Goal: Information Seeking & Learning: Learn about a topic

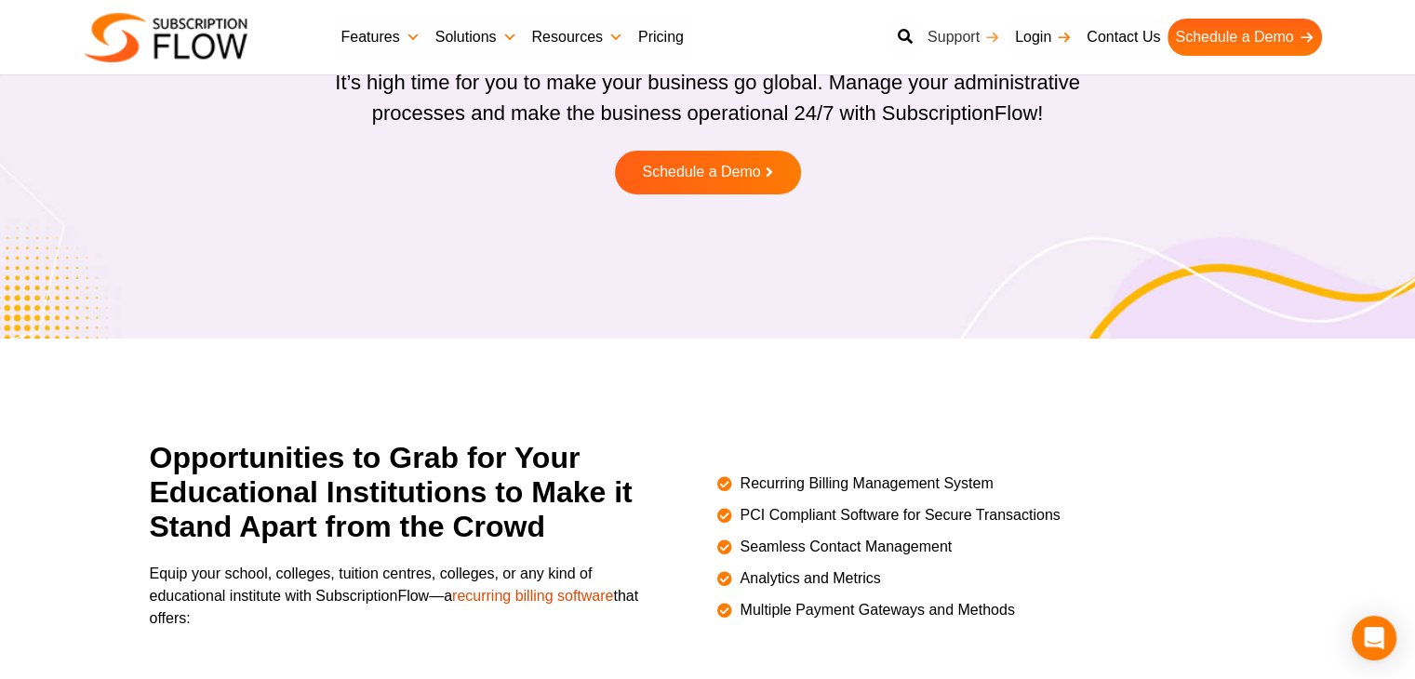
scroll to position [182, 0]
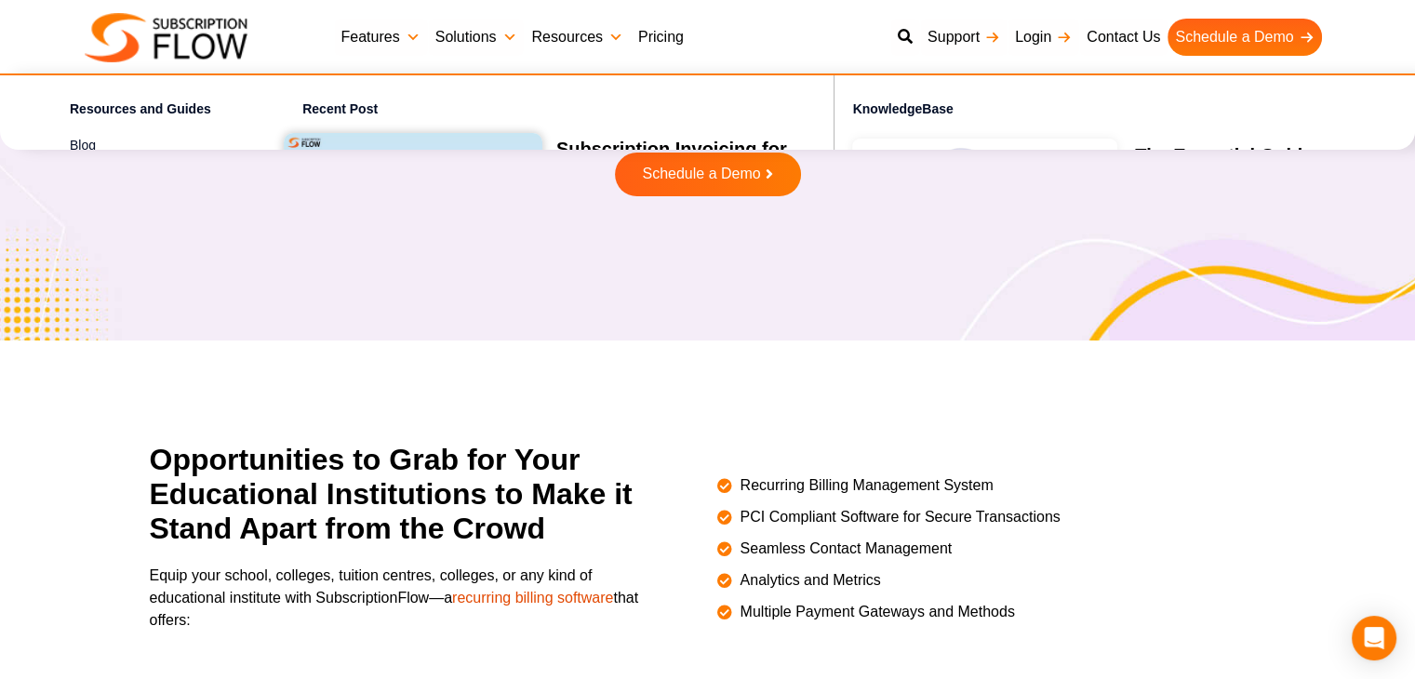
click at [651, 40] on link "Pricing" at bounding box center [661, 37] width 60 height 37
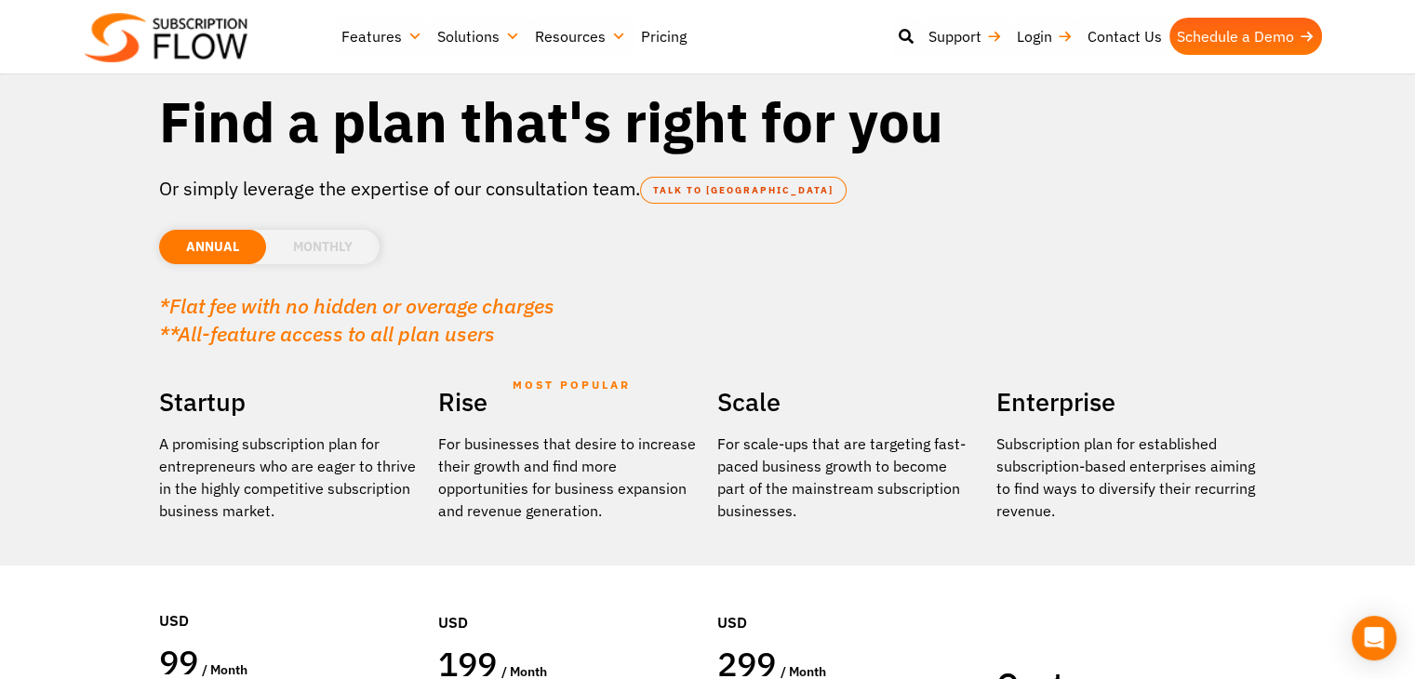
scroll to position [114, 0]
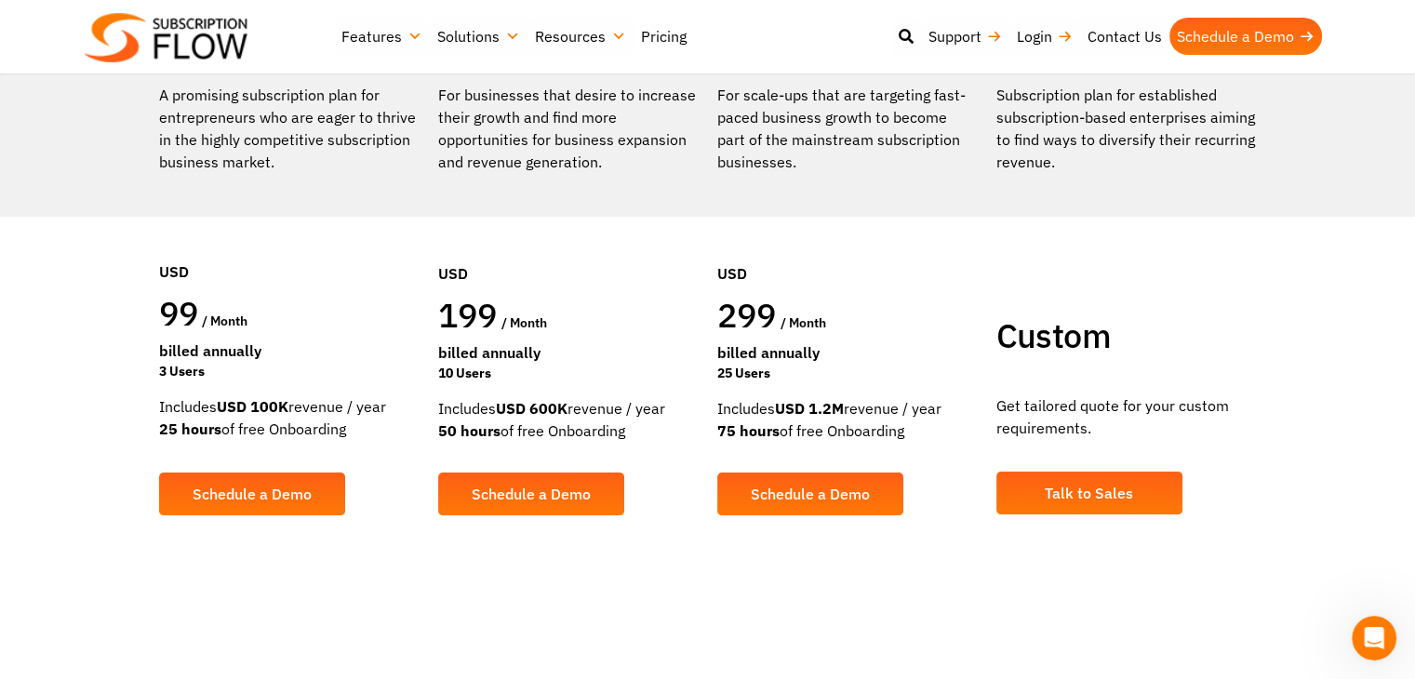
click at [408, 320] on div "99 / month" at bounding box center [289, 315] width 261 height 47
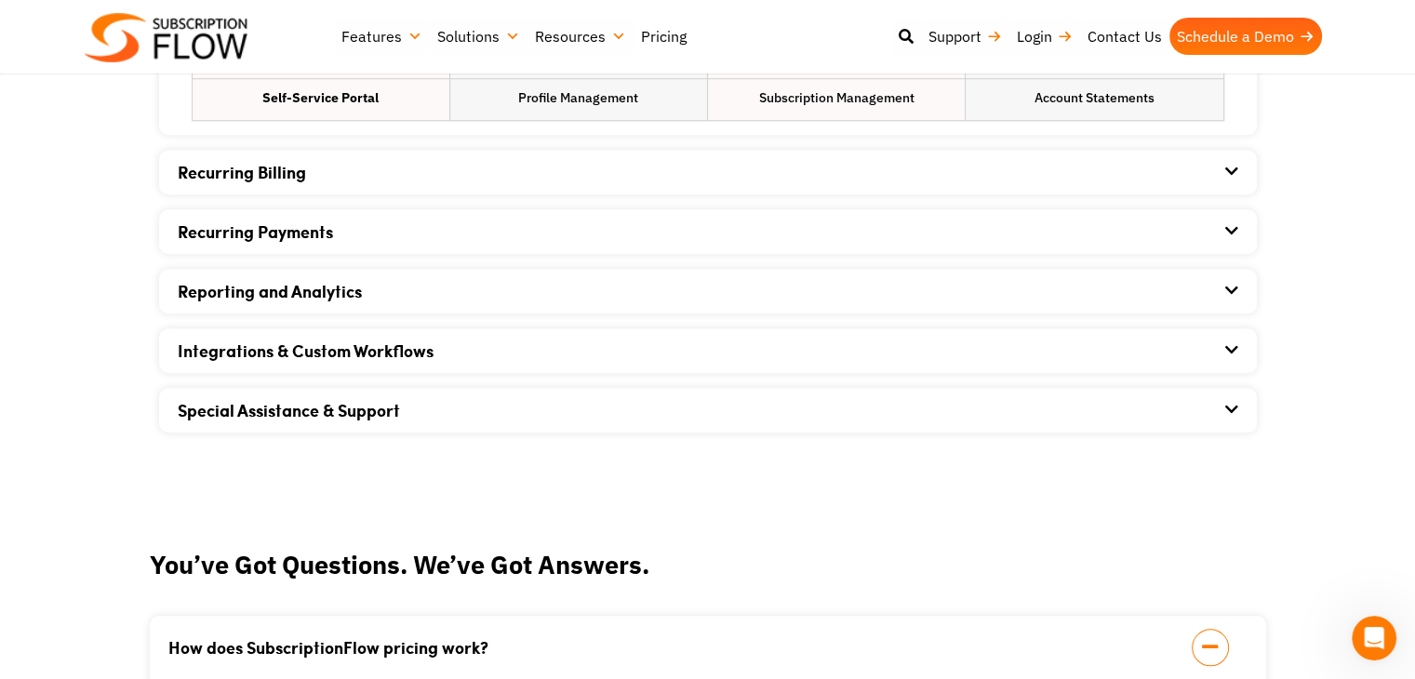
scroll to position [1438, 0]
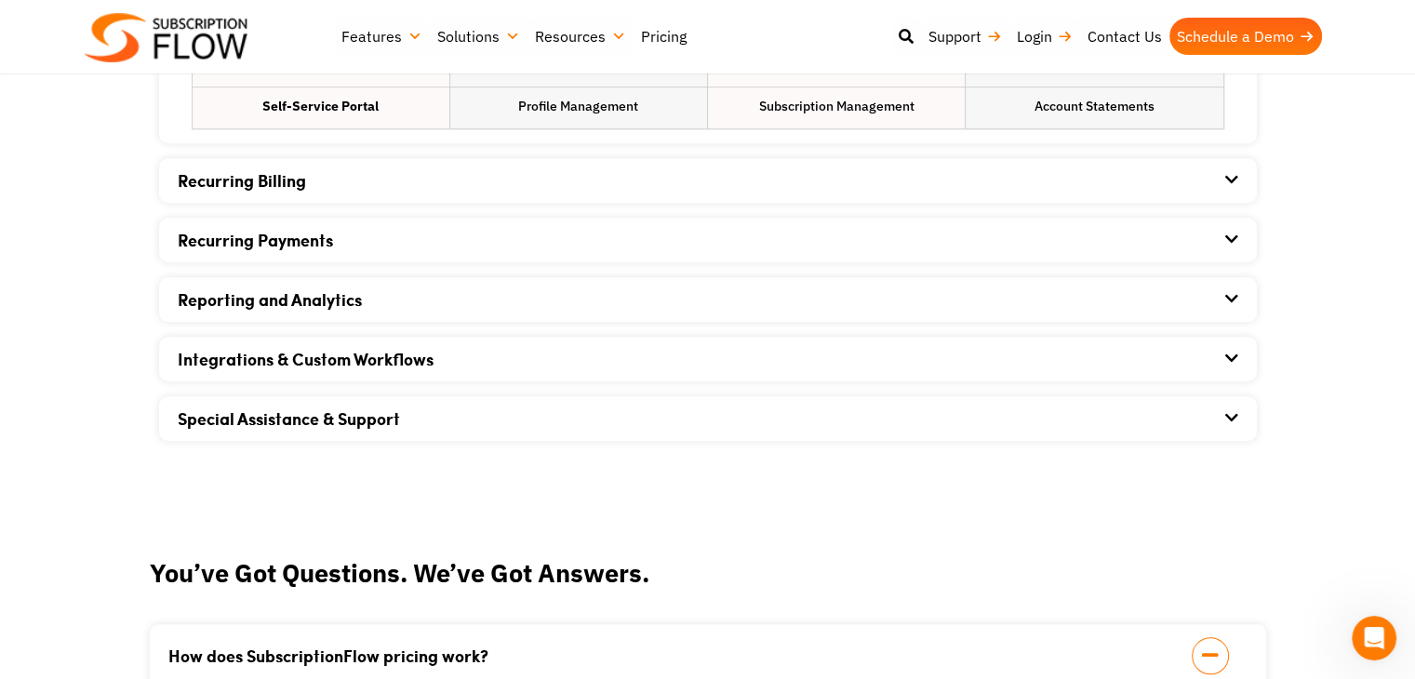
click at [364, 240] on div "Recurring Payments" at bounding box center [708, 240] width 1061 height 45
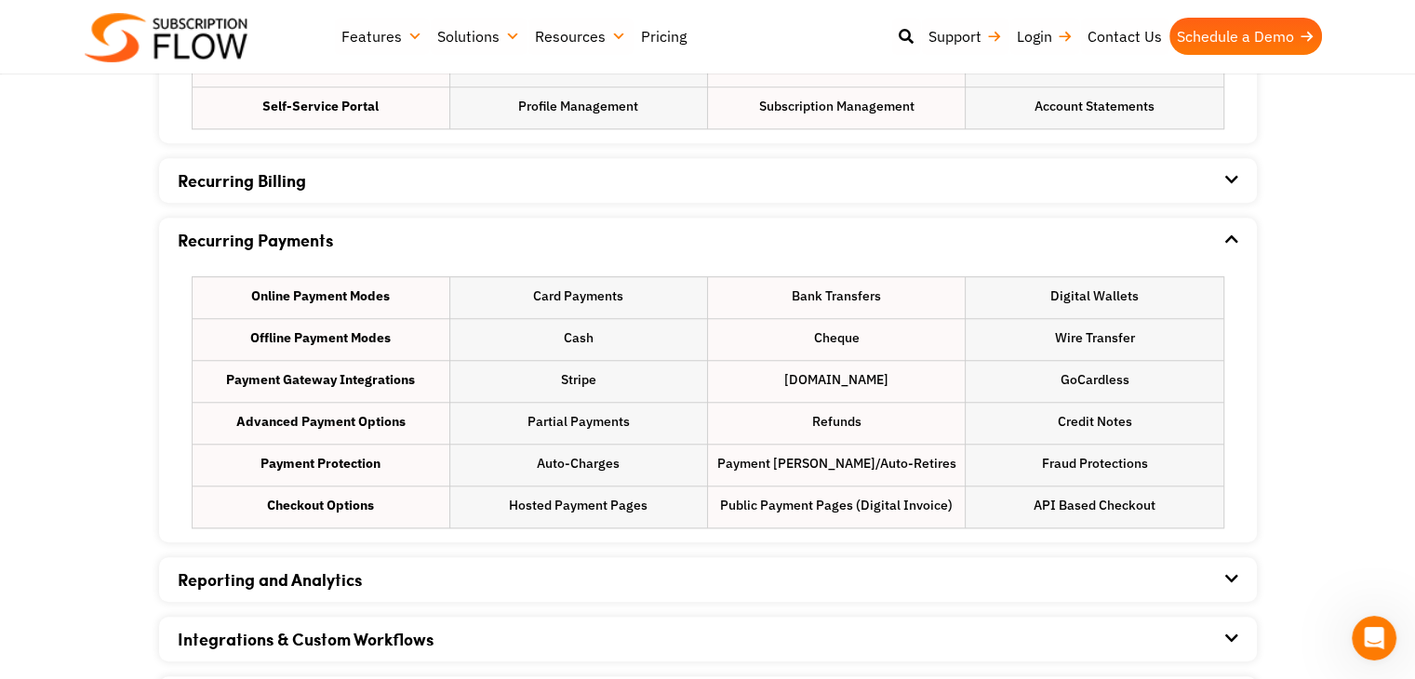
click at [364, 240] on div "Recurring Payments" at bounding box center [708, 240] width 1061 height 45
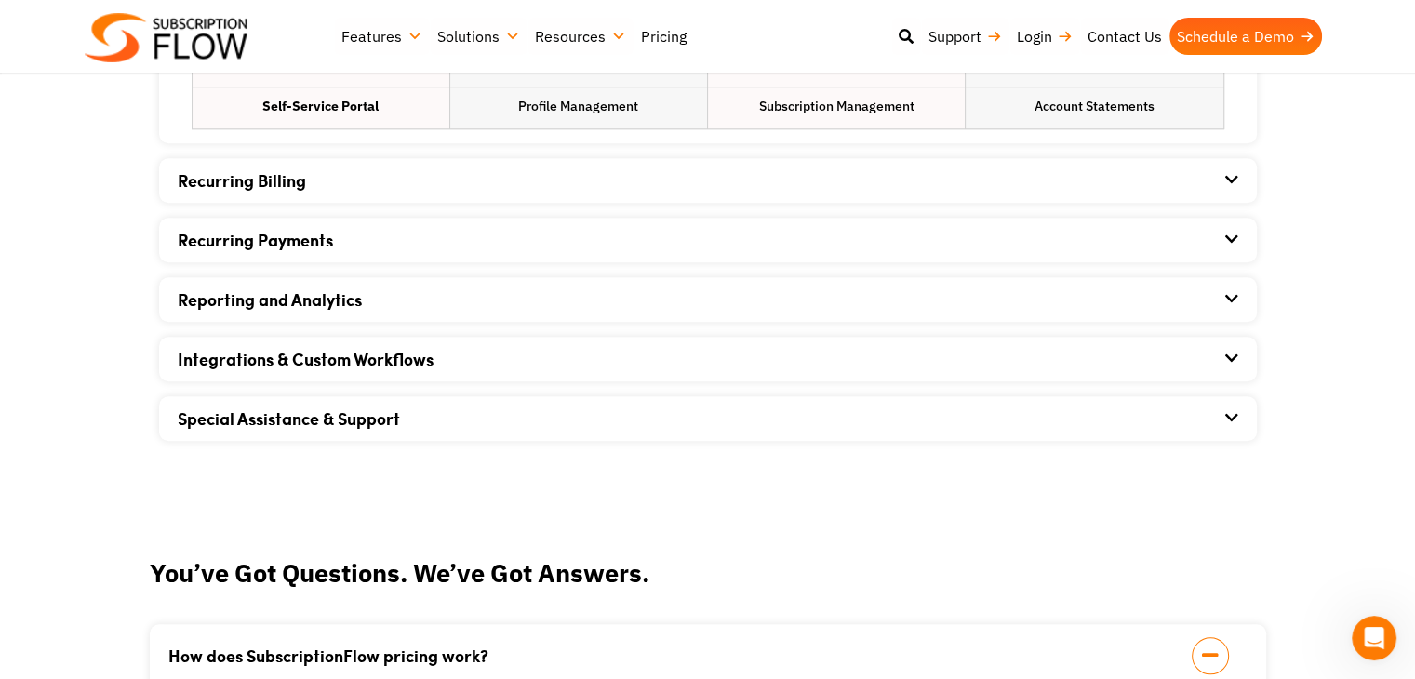
click at [368, 198] on div "Recurring Billing" at bounding box center [708, 180] width 1061 height 45
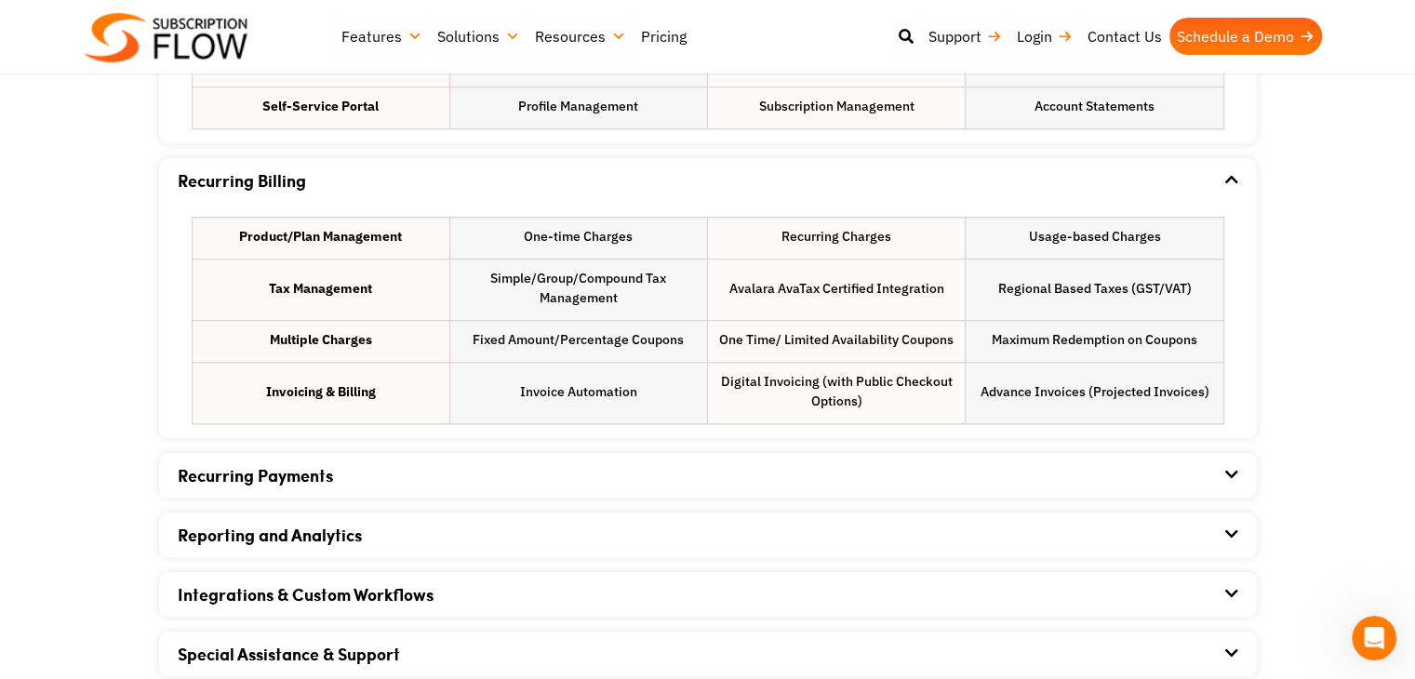
click at [328, 176] on div "Recurring Billing" at bounding box center [708, 180] width 1061 height 45
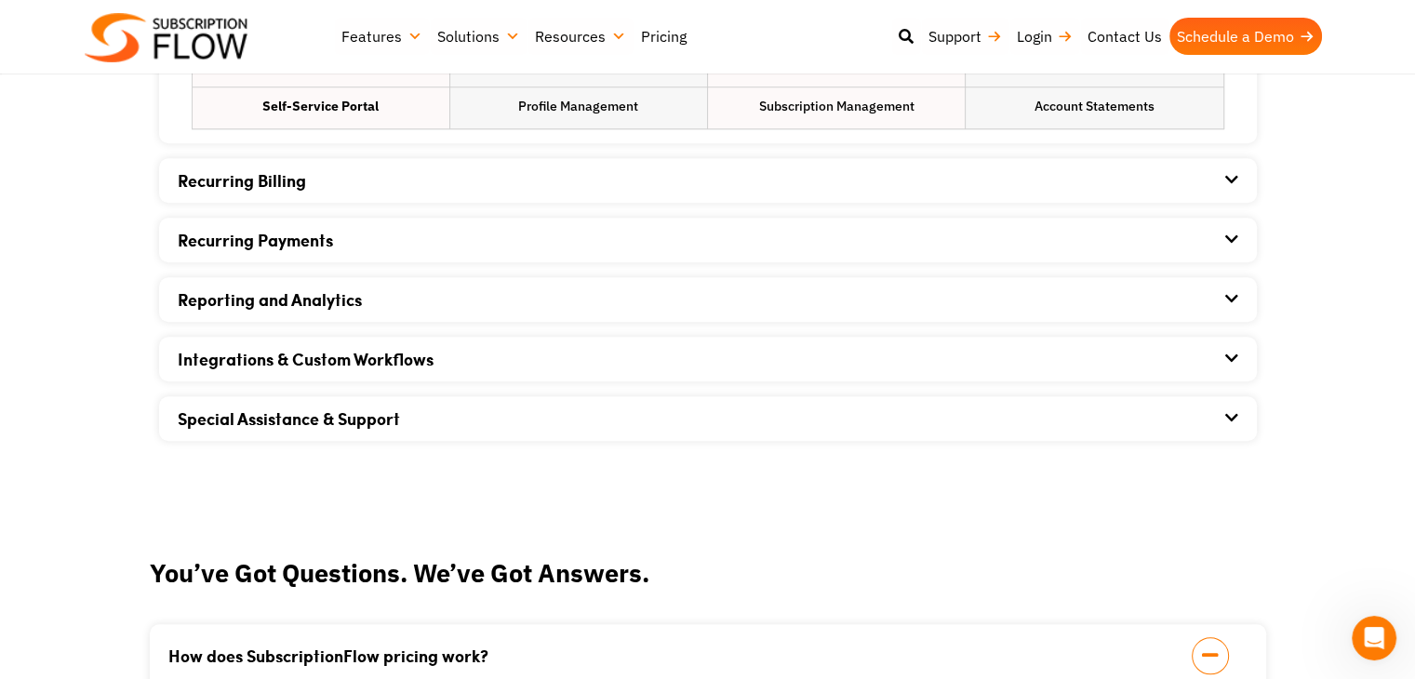
click at [381, 230] on div "Recurring Payments" at bounding box center [708, 240] width 1061 height 45
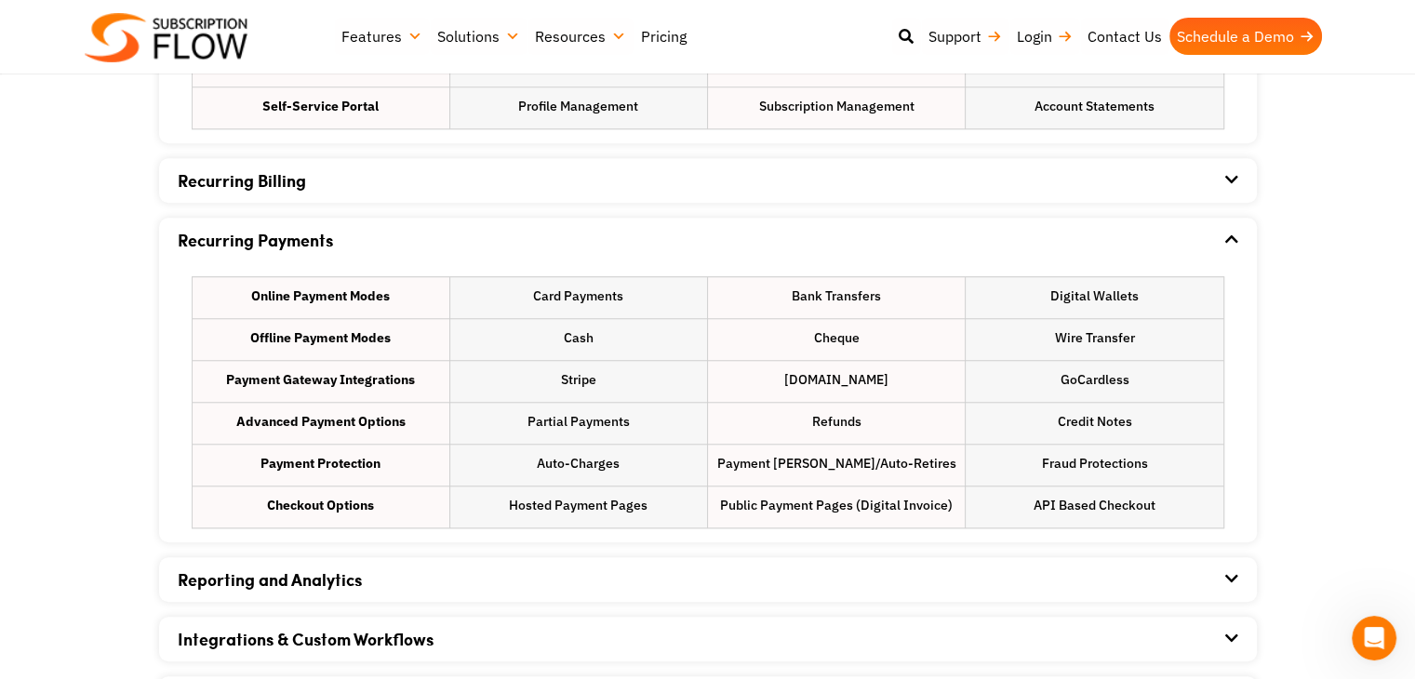
click at [370, 241] on div "Recurring Payments" at bounding box center [708, 240] width 1061 height 45
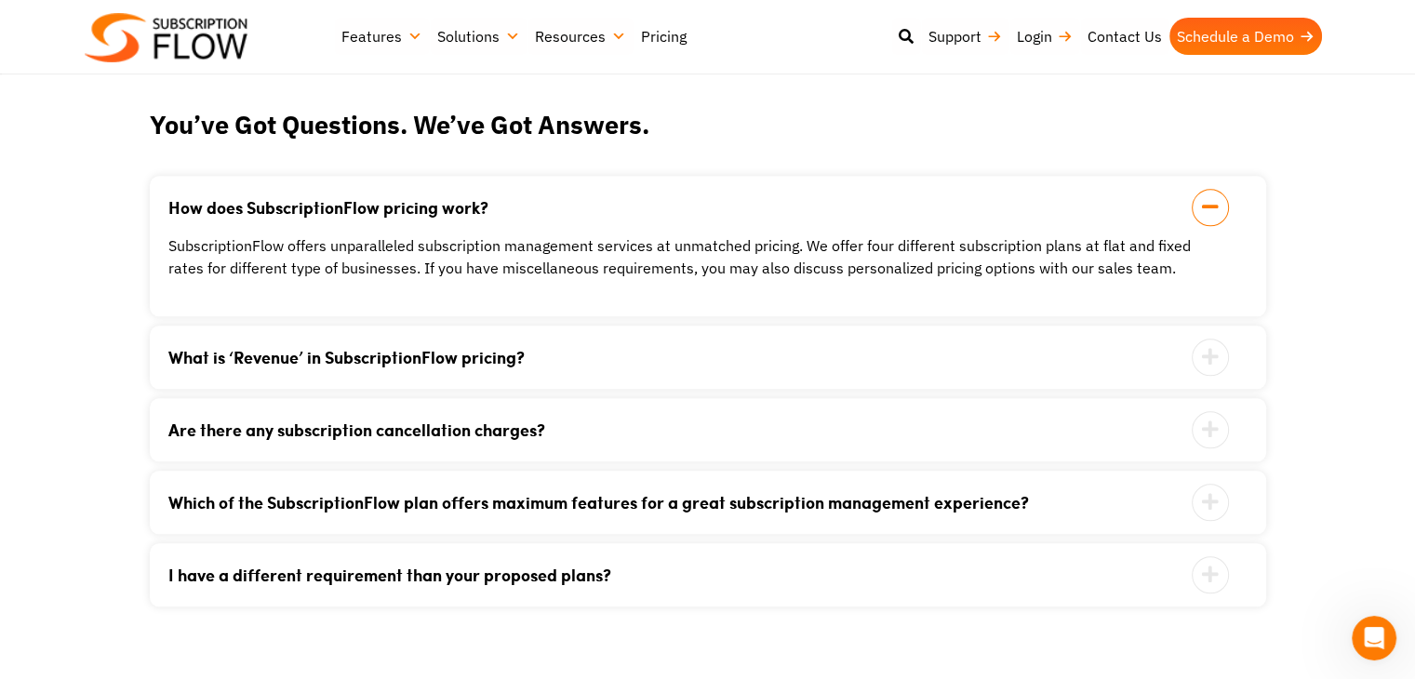
scroll to position [1889, 0]
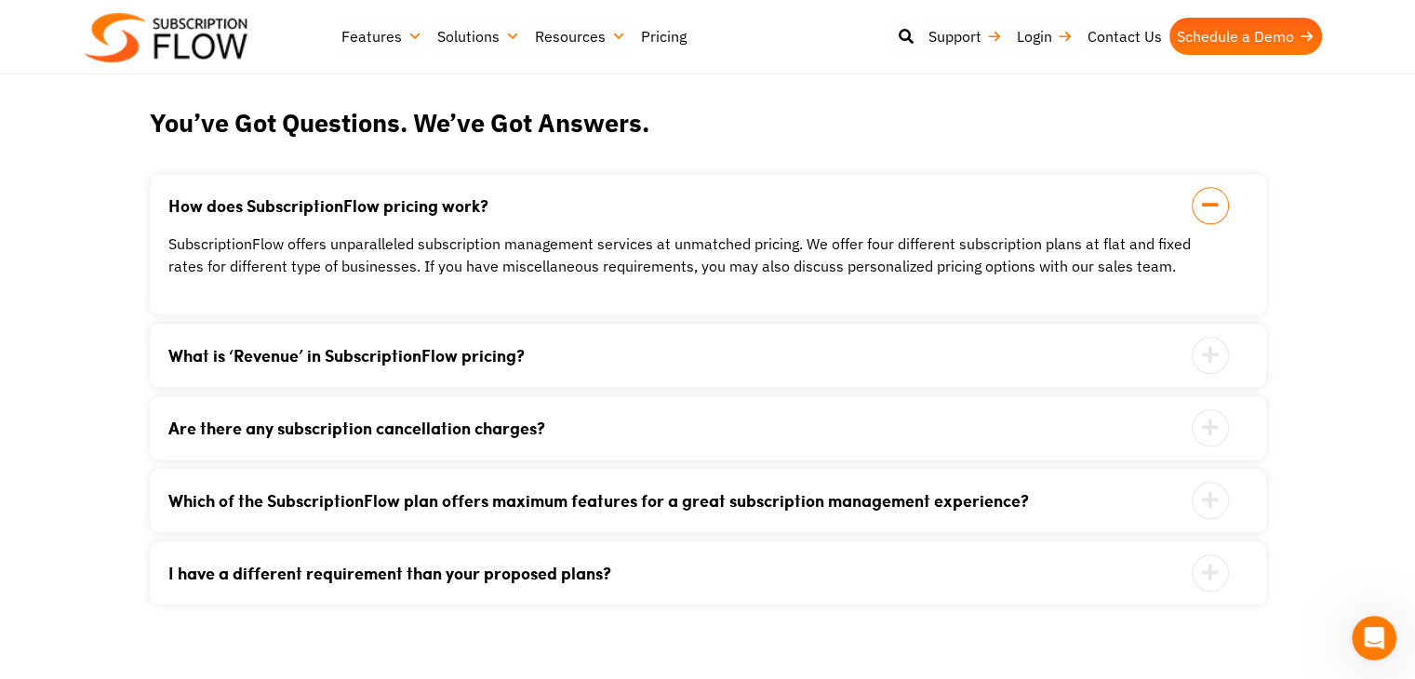
click at [368, 359] on link "What is ‘Revenue’ in SubscriptionFlow pricing?" at bounding box center [684, 355] width 1033 height 17
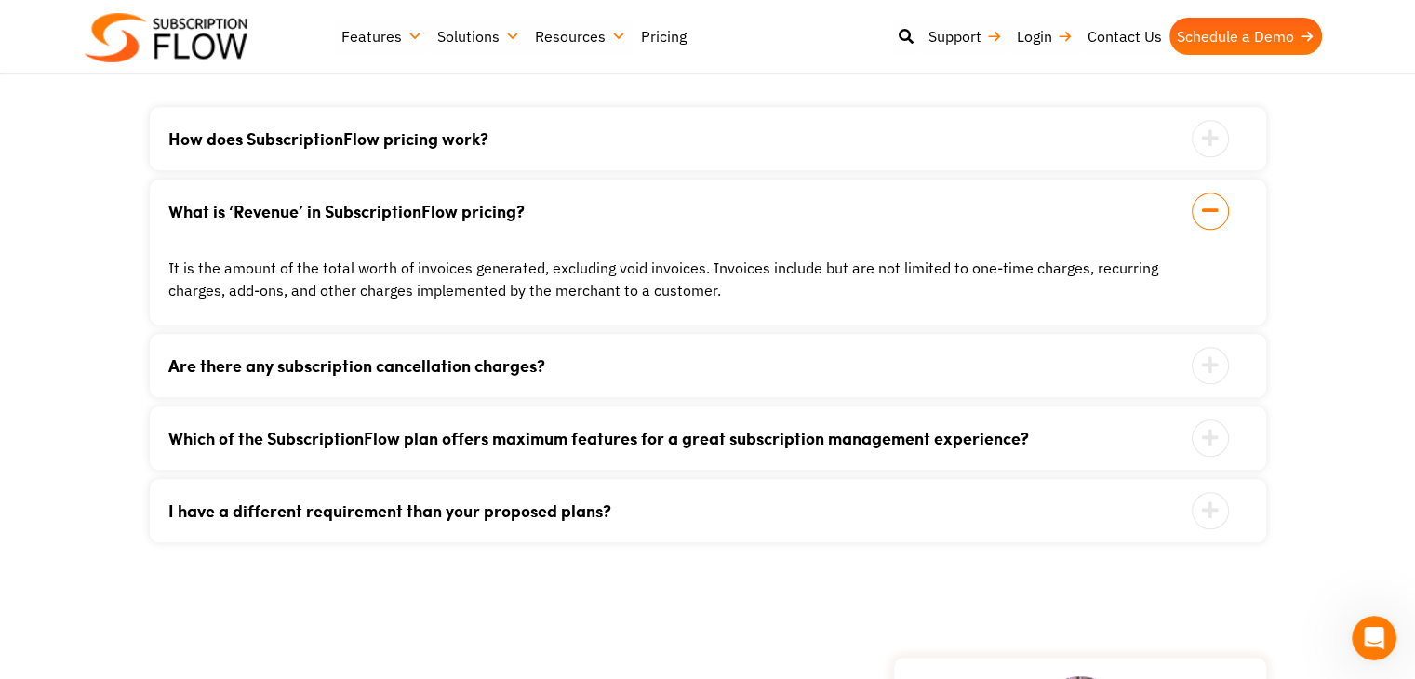
scroll to position [1960, 0]
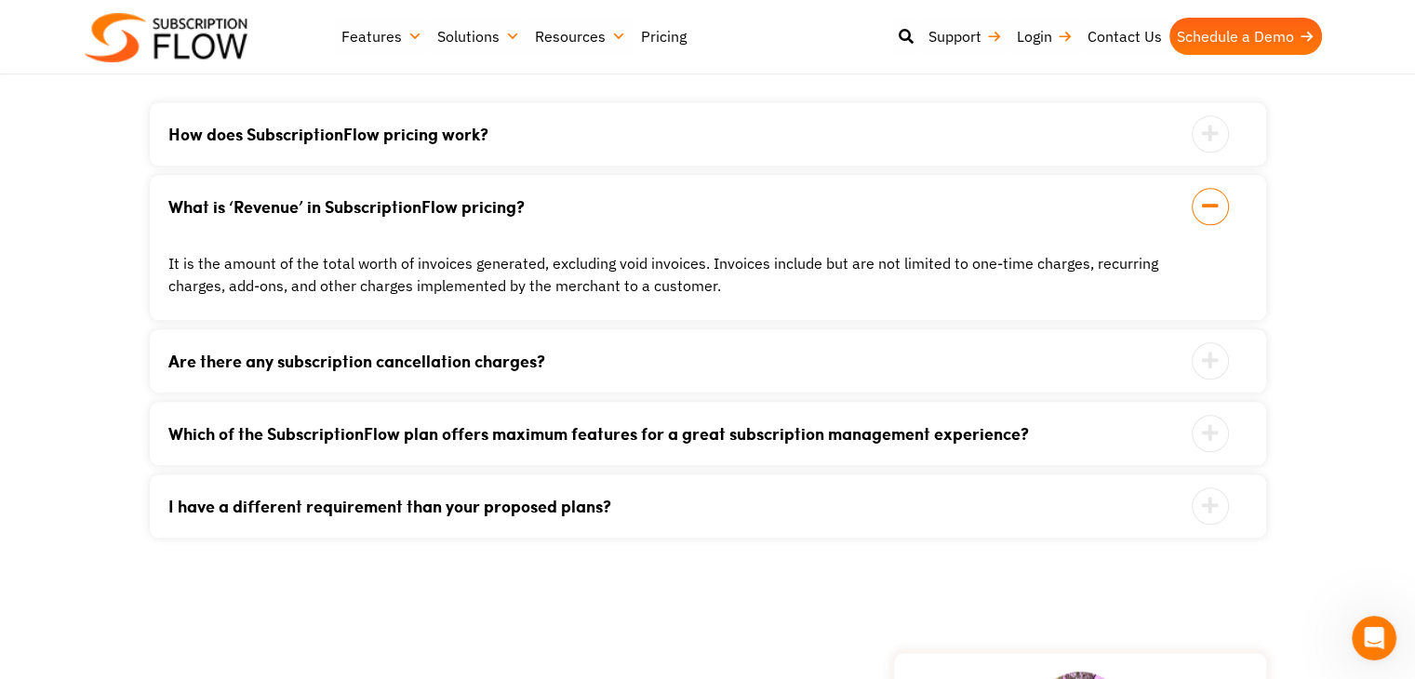
click at [453, 362] on link "Are there any subscription cancellation charges?" at bounding box center [684, 361] width 1033 height 17
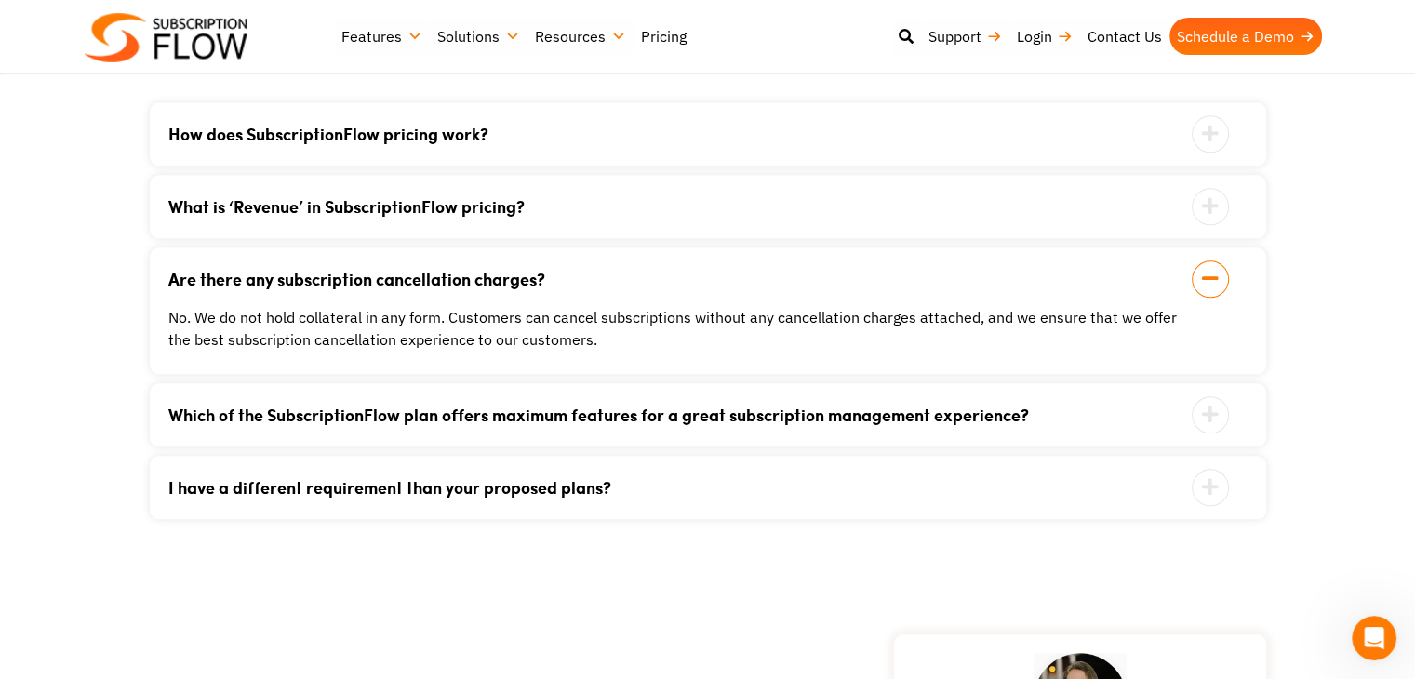
click at [488, 421] on link "Which of the SubscriptionFlow plan offers maximum features for a great subscrip…" at bounding box center [684, 415] width 1033 height 17
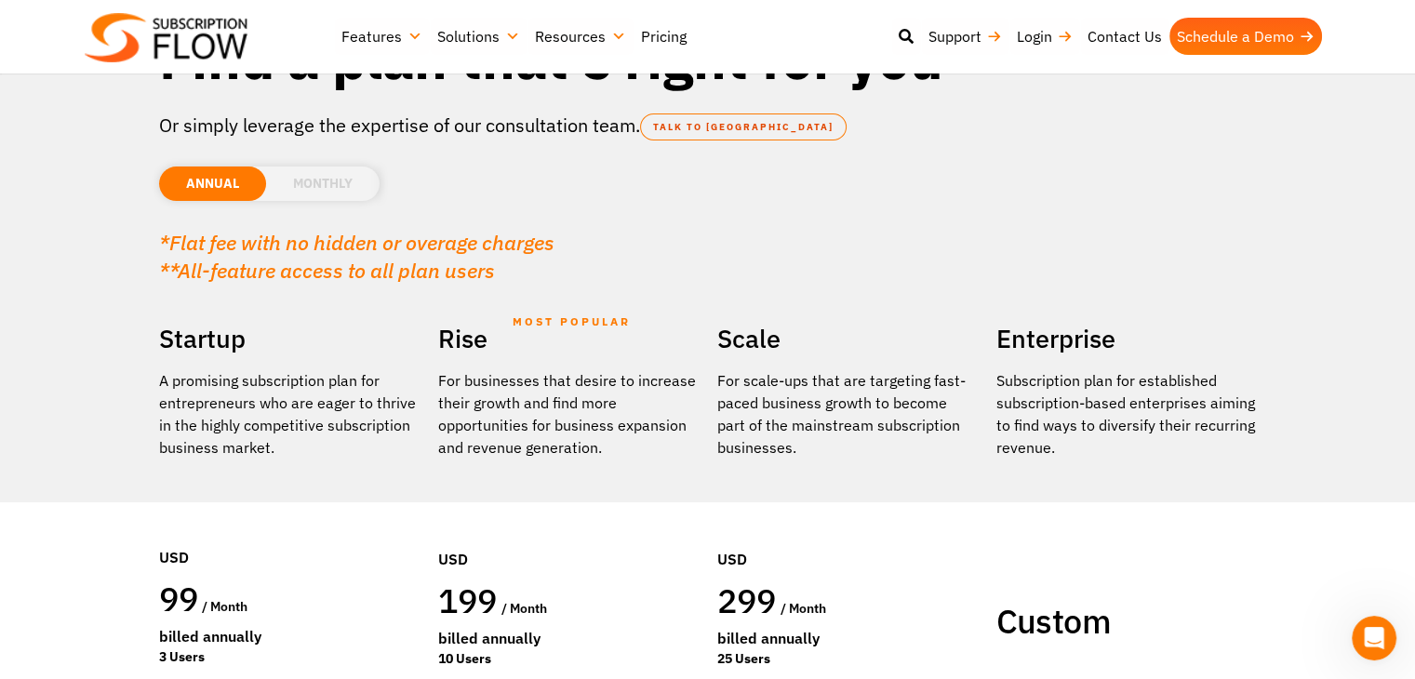
scroll to position [123, 0]
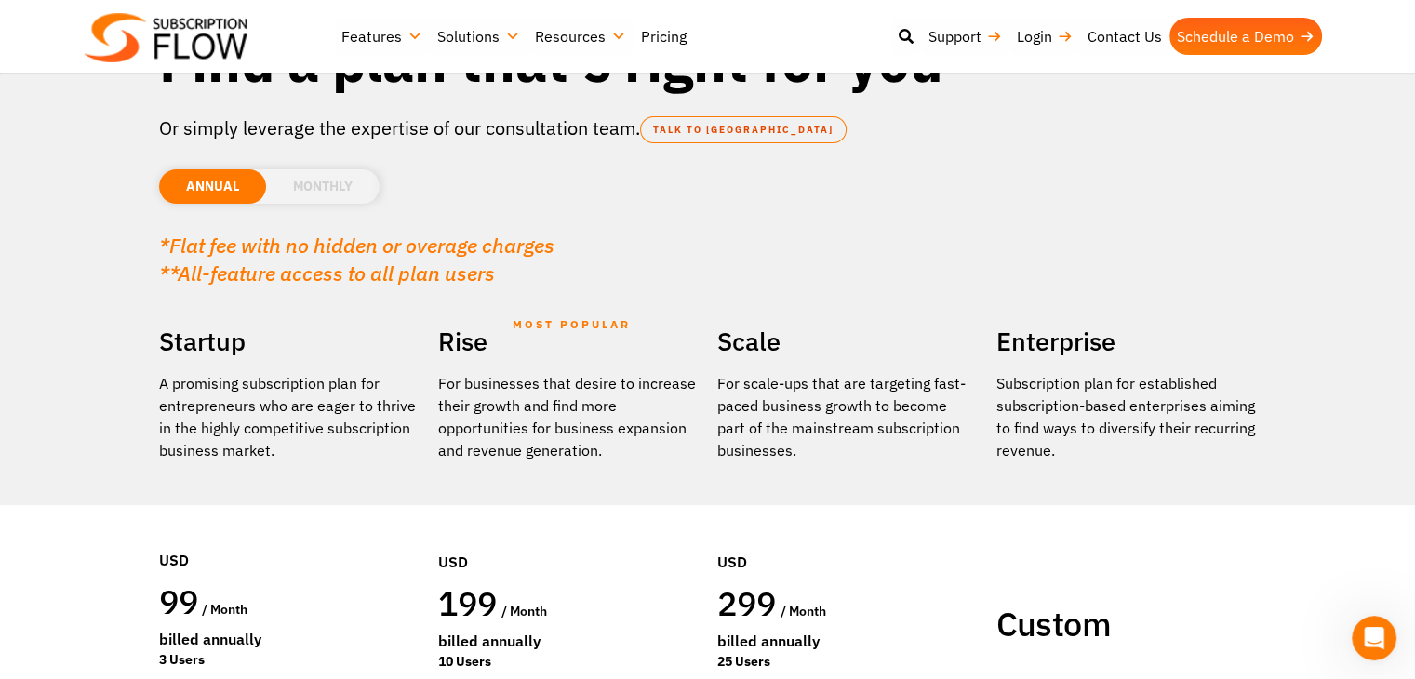
click at [309, 179] on li "MONTHLY" at bounding box center [323, 186] width 114 height 34
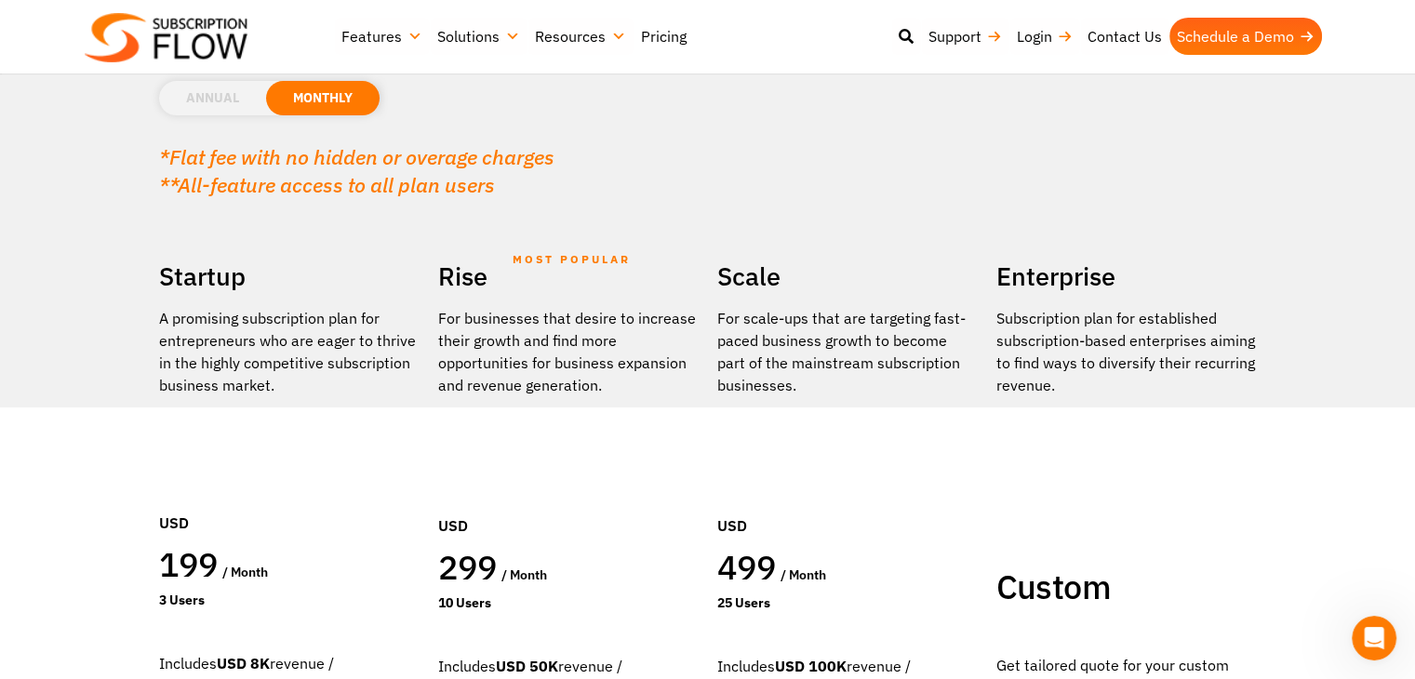
scroll to position [159, 0]
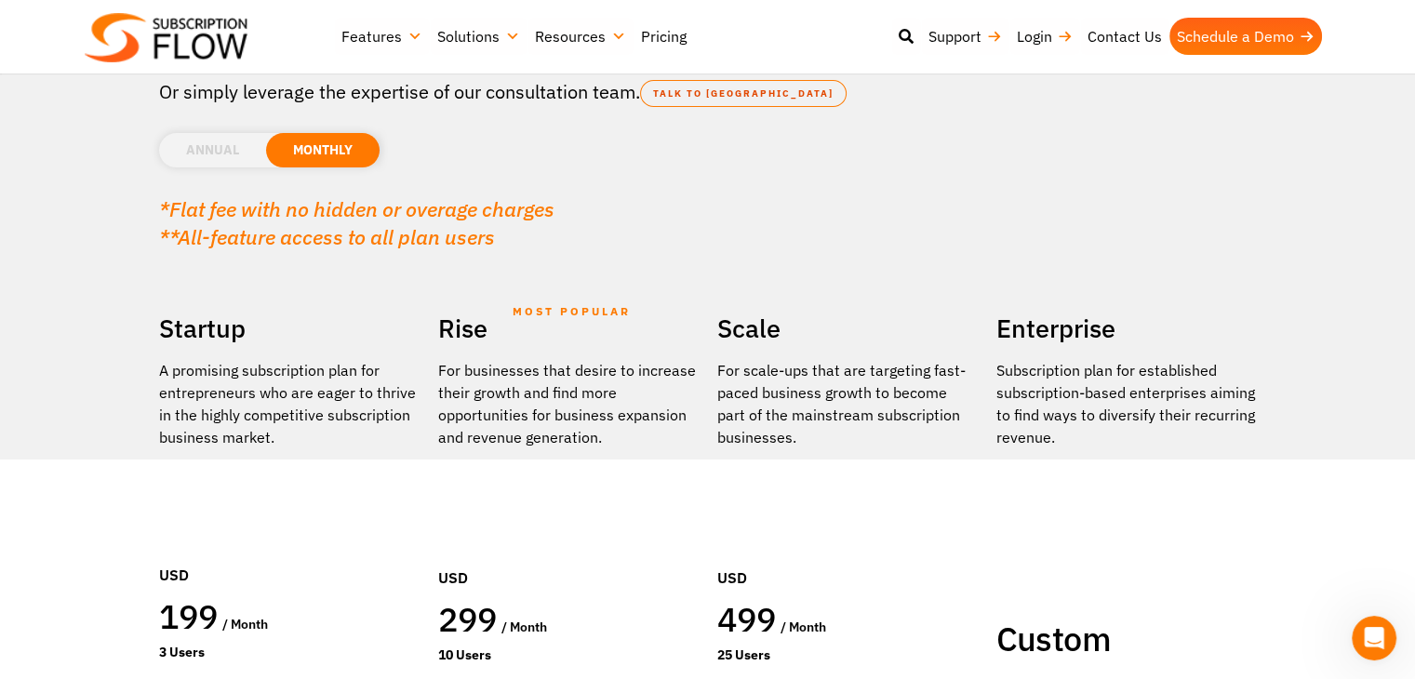
click at [220, 149] on li "ANNUAL" at bounding box center [212, 150] width 107 height 34
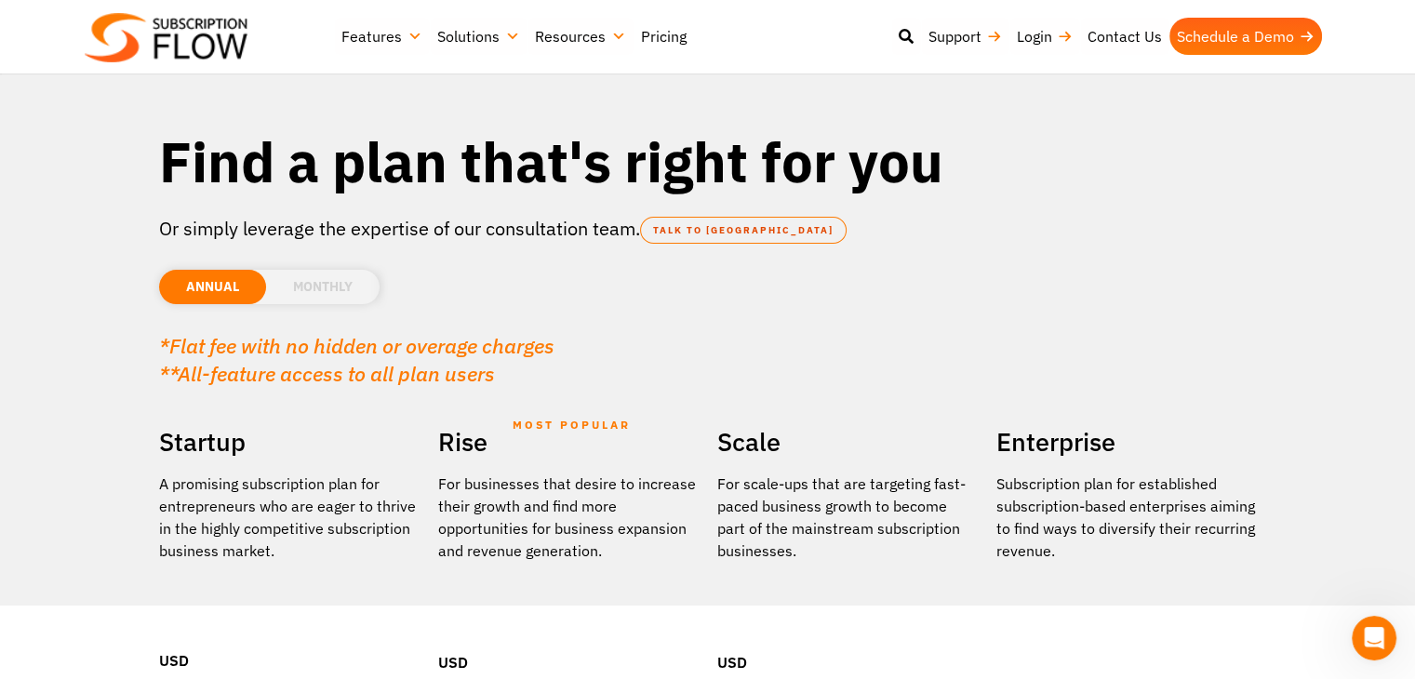
scroll to position [0, 0]
